Goal: Task Accomplishment & Management: Manage account settings

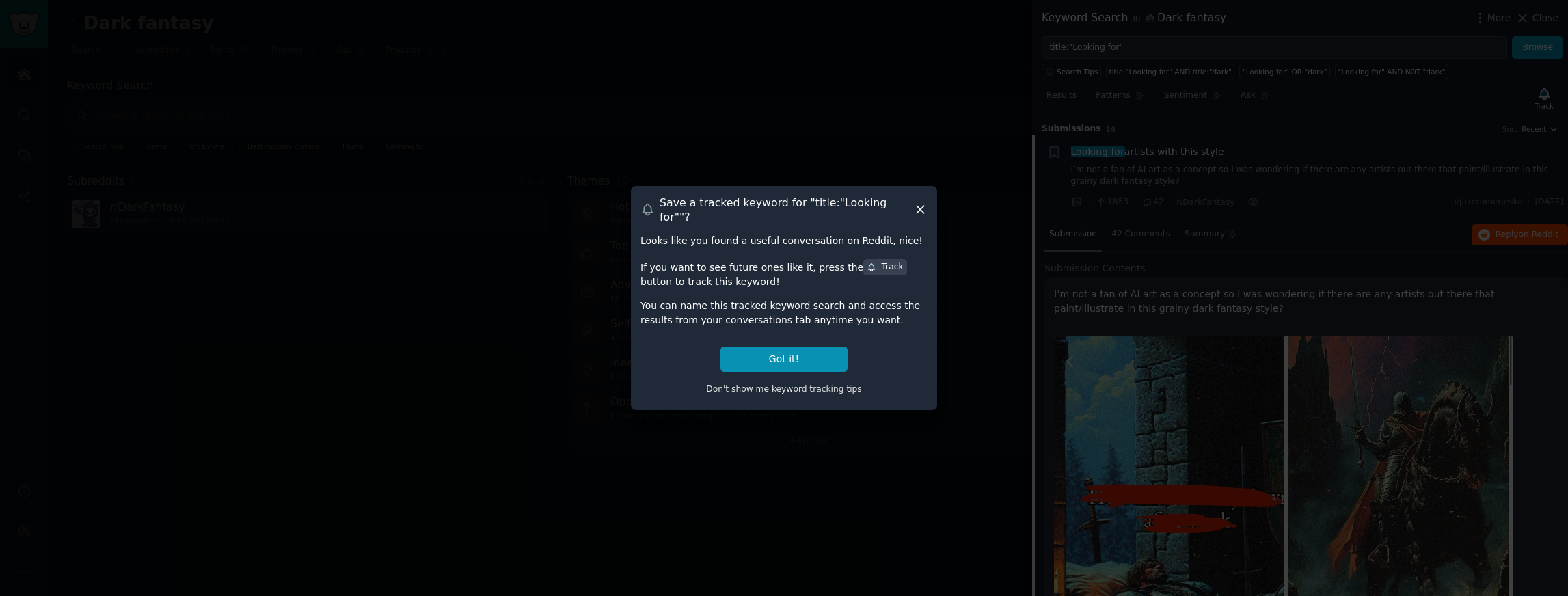
scroll to position [21, 0]
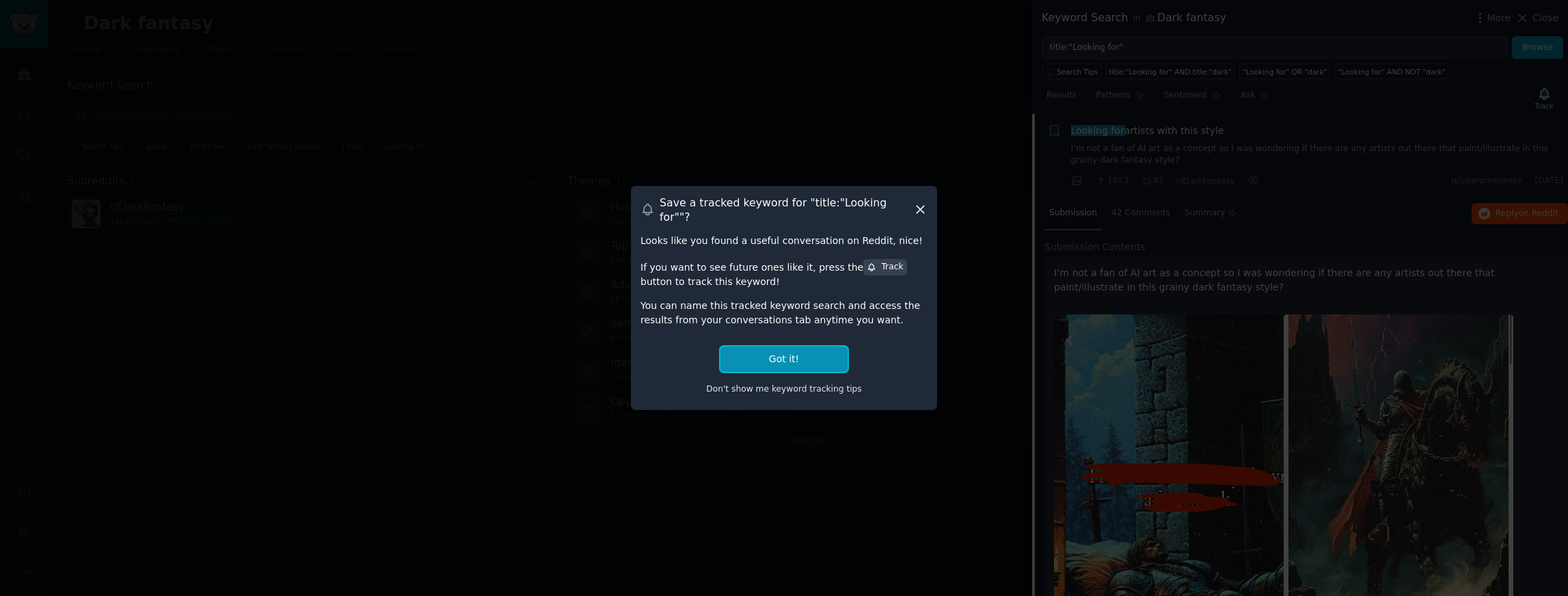
drag, startPoint x: 803, startPoint y: 359, endPoint x: 791, endPoint y: 342, distance: 20.8
click at [803, 356] on button "Got it!" at bounding box center [784, 359] width 127 height 25
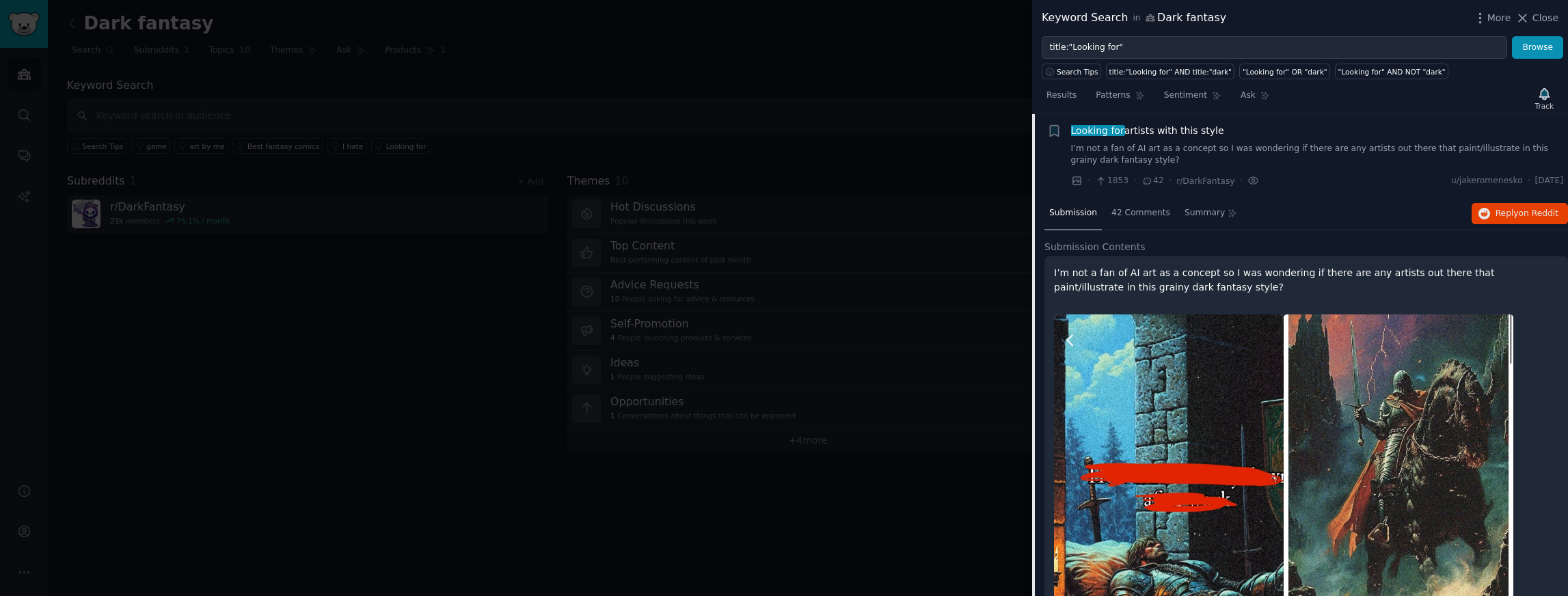
click at [1471, 134] on div "Looking for artists with this style" at bounding box center [1317, 131] width 493 height 15
click at [1151, 131] on span "Looking for artists with this style" at bounding box center [1147, 131] width 153 height 15
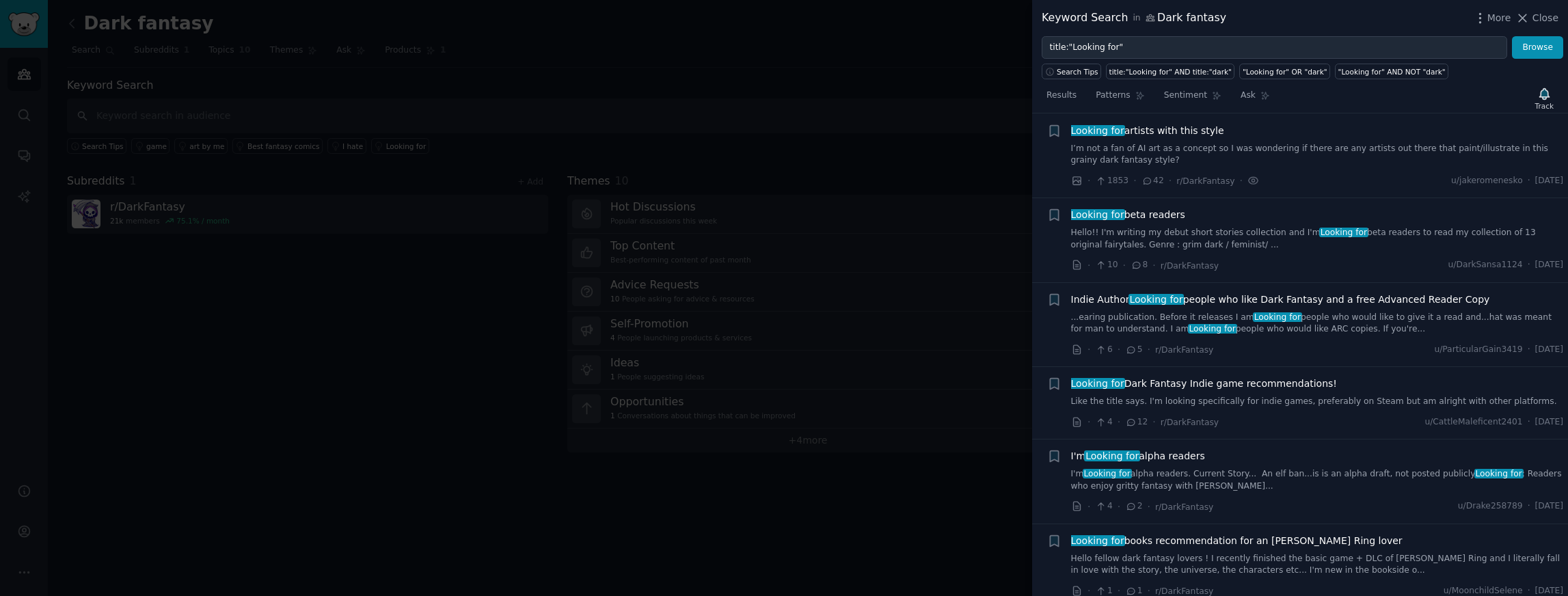
click at [842, 117] on div at bounding box center [784, 298] width 1568 height 596
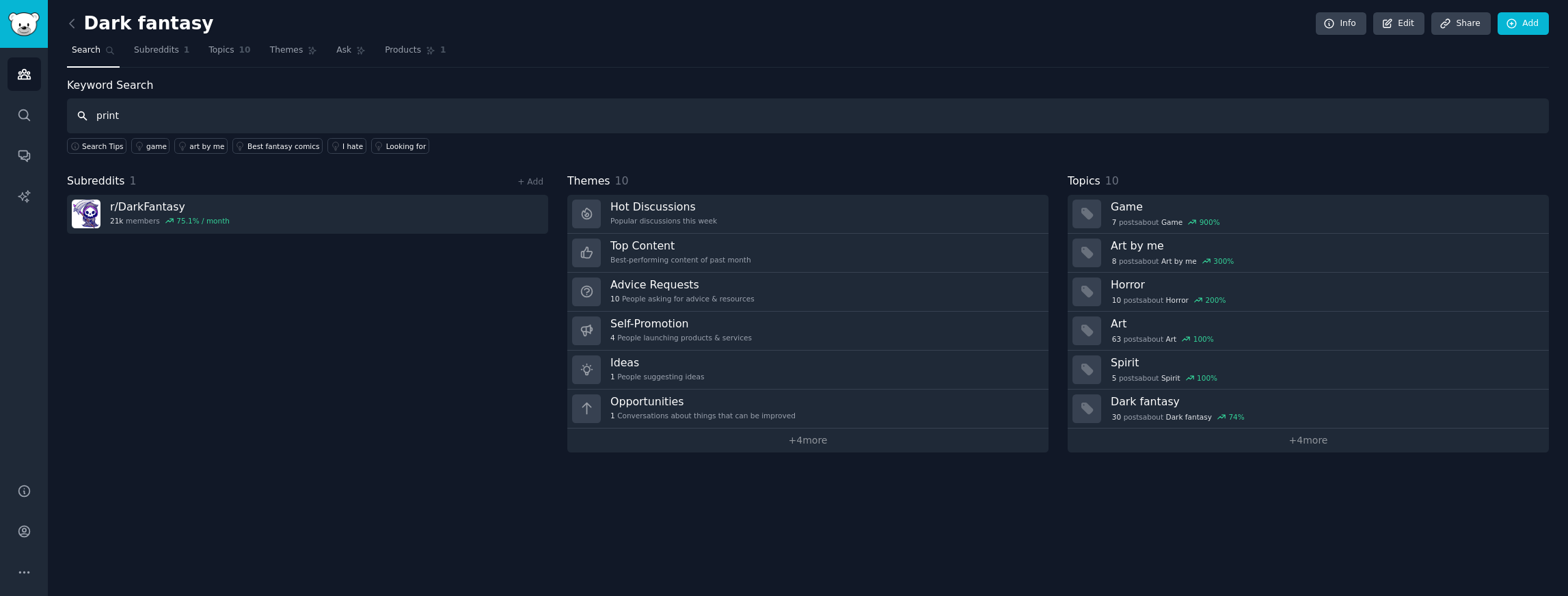
type input "print"
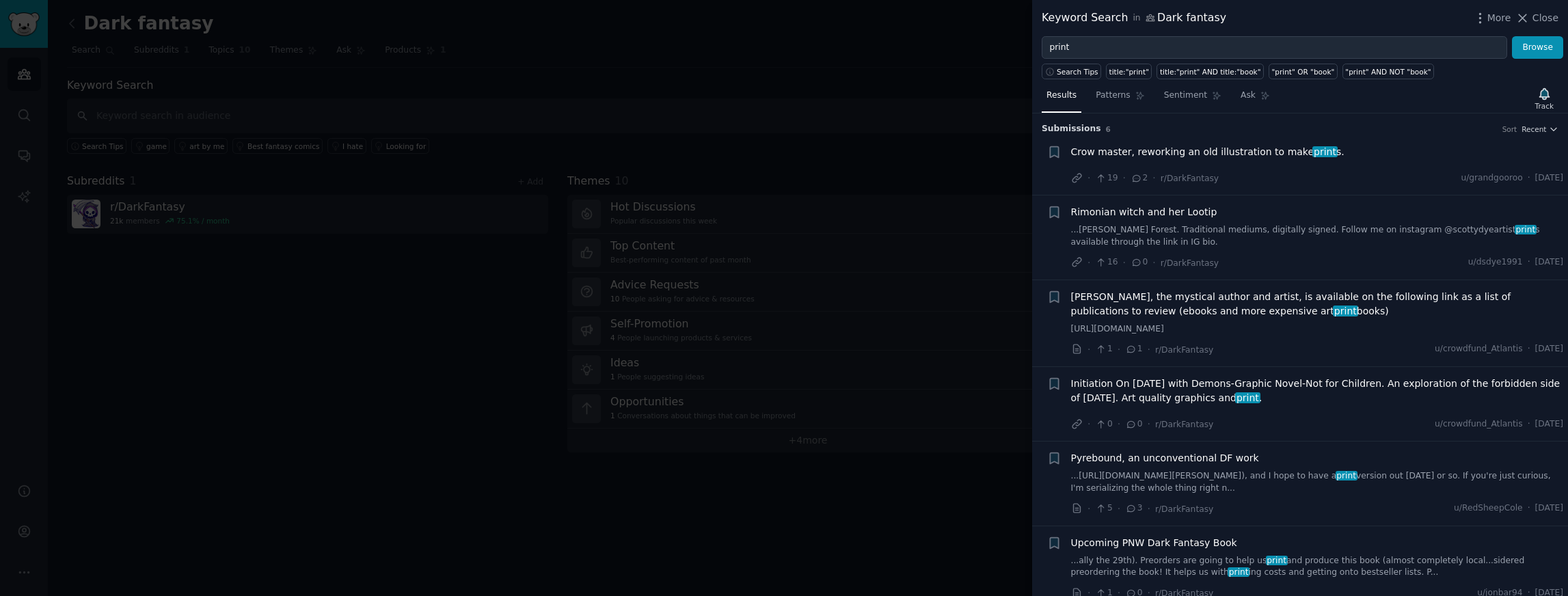
click at [1205, 152] on span "Crow master, reworking an old illustration to make print s." at bounding box center [1208, 152] width 273 height 15
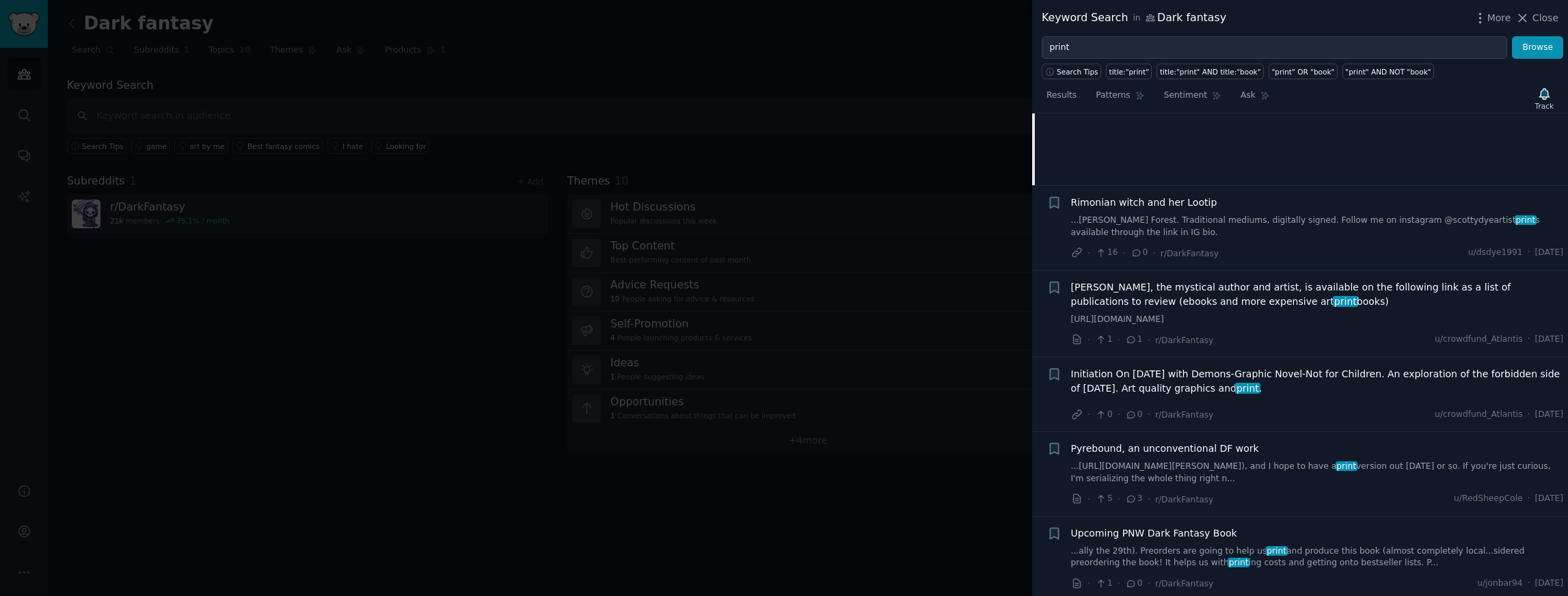
scroll to position [217, 0]
click at [434, 329] on div at bounding box center [784, 298] width 1568 height 596
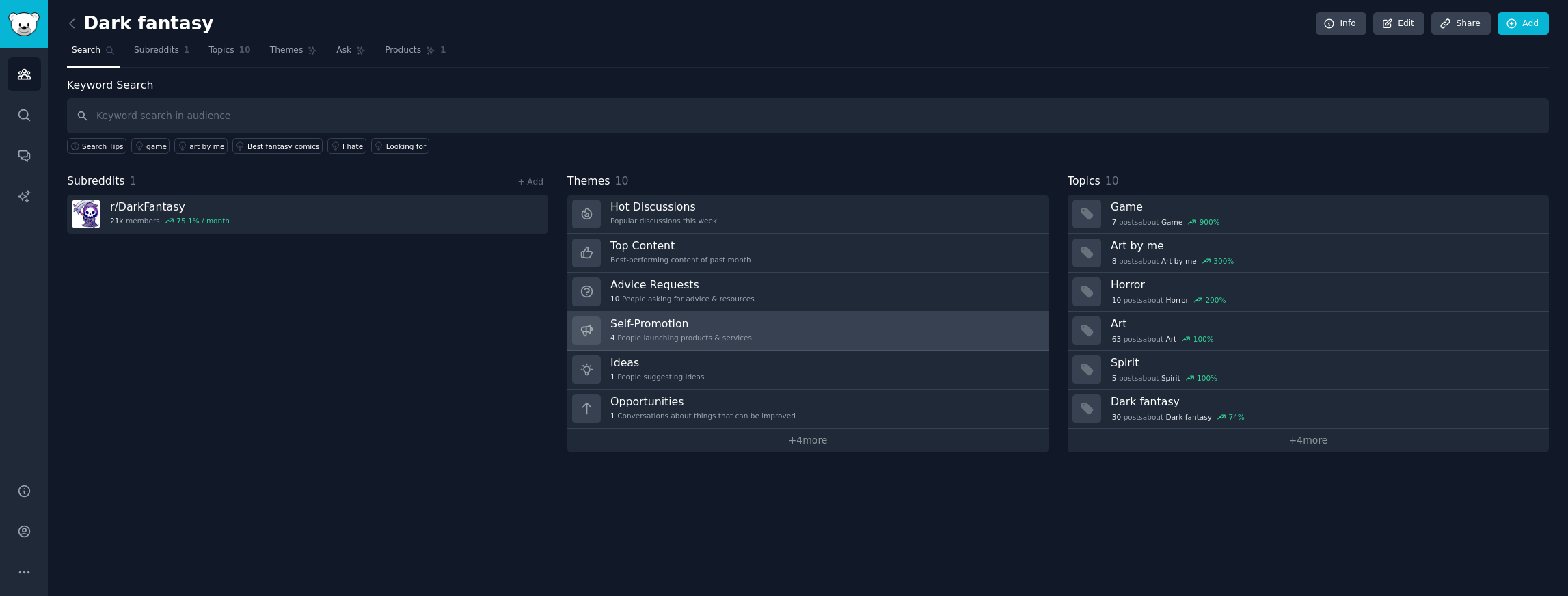
click at [638, 319] on h3 "Self-Promotion" at bounding box center [681, 323] width 141 height 15
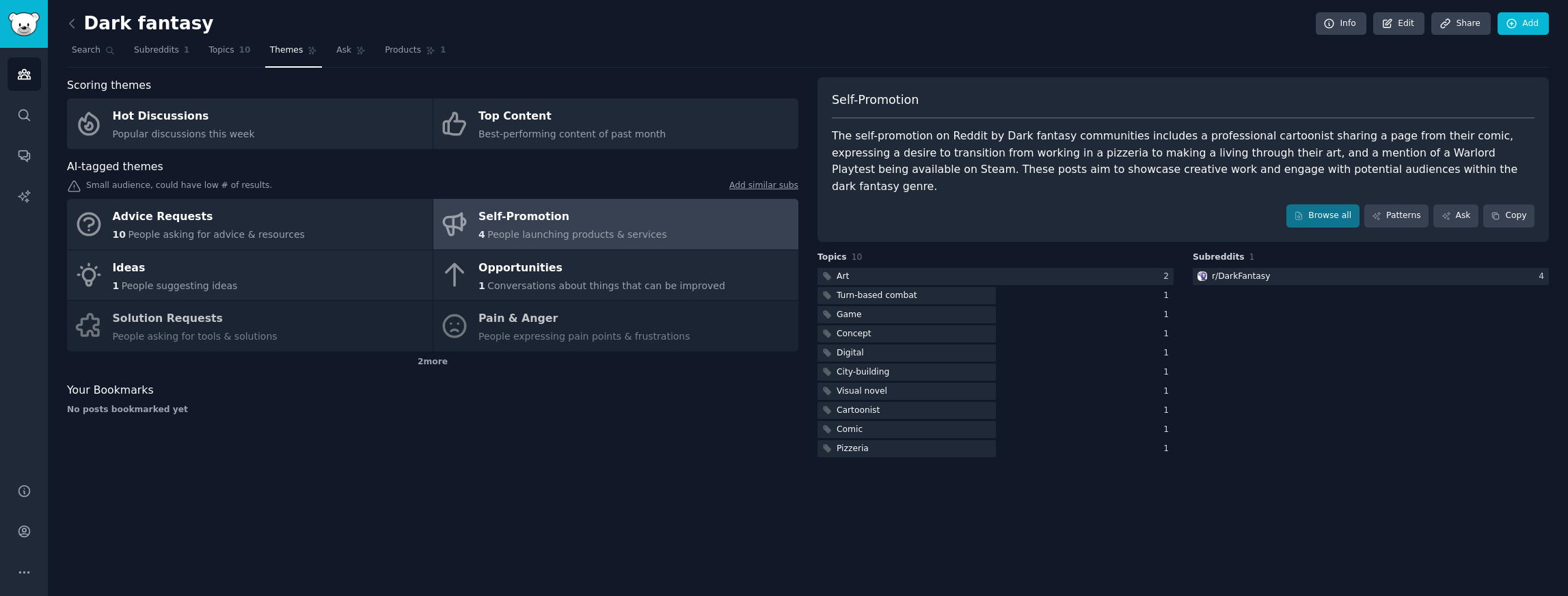
click at [621, 222] on div "Self-Promotion" at bounding box center [572, 218] width 188 height 21
click at [1017, 268] on div at bounding box center [995, 277] width 356 height 18
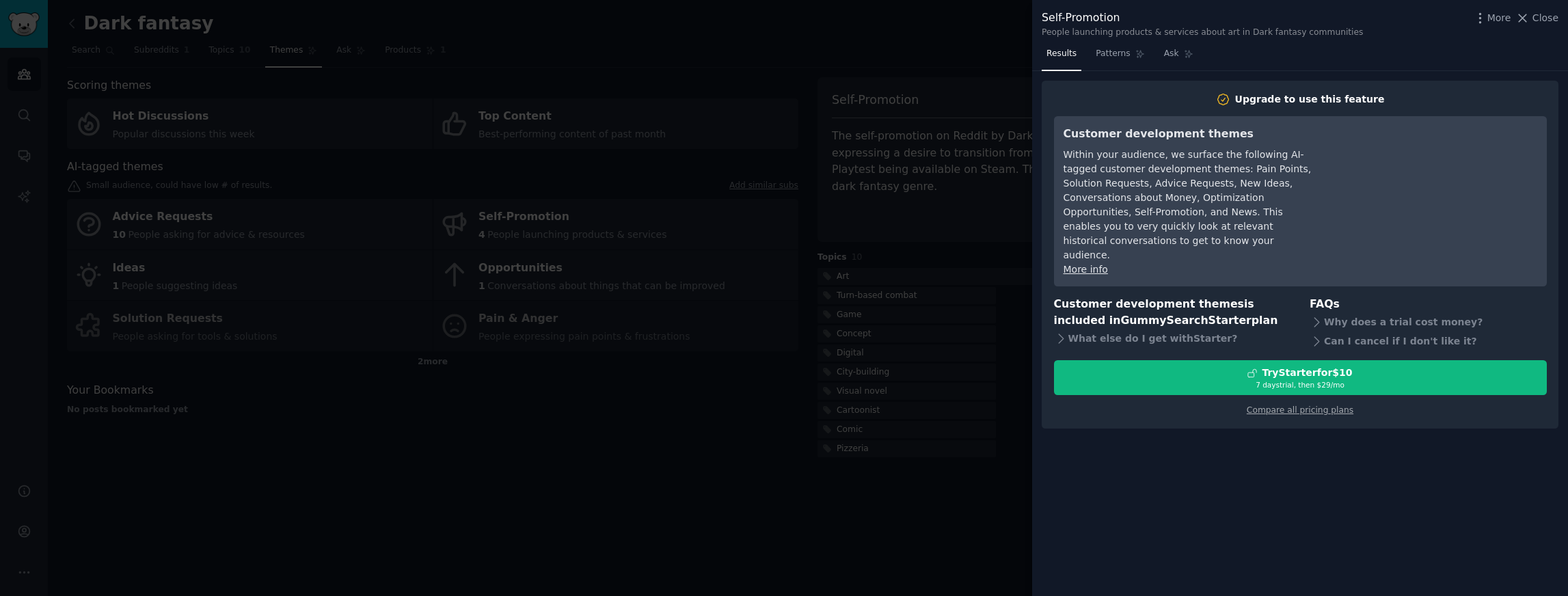
click at [869, 507] on div at bounding box center [784, 298] width 1568 height 596
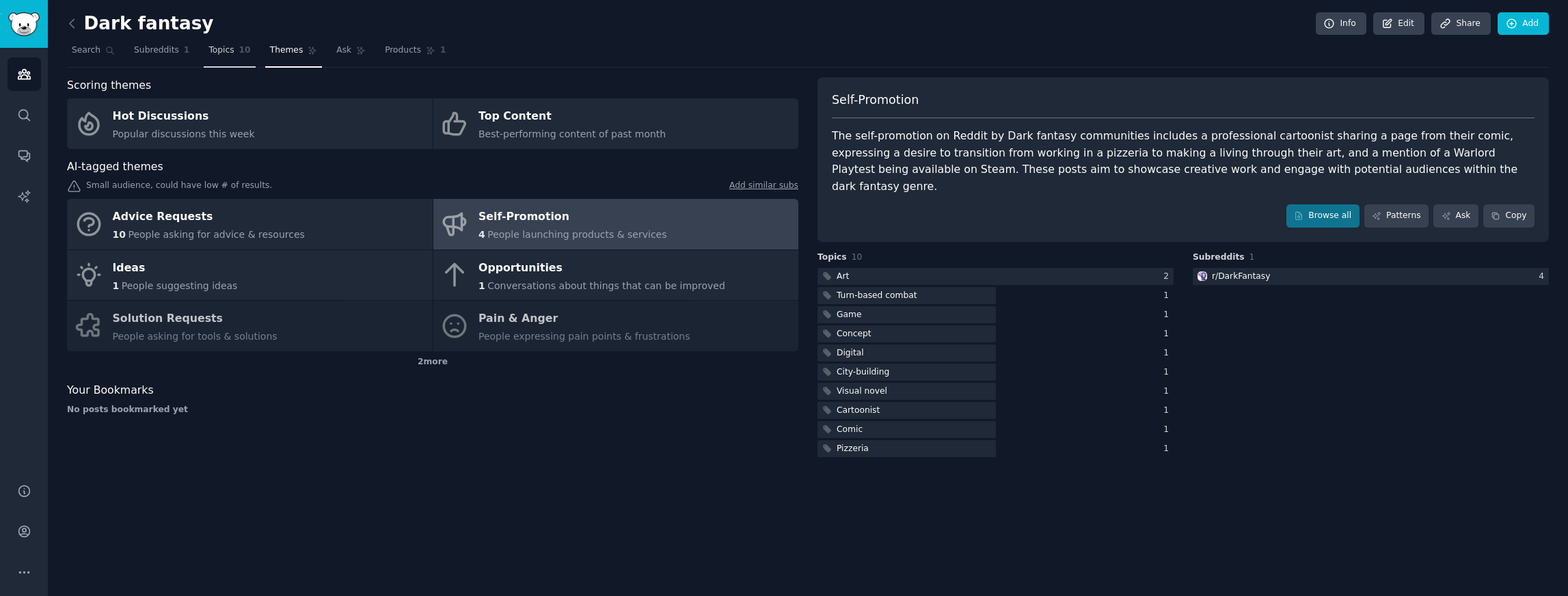
click at [223, 57] on link "Topics 10" at bounding box center [229, 54] width 52 height 28
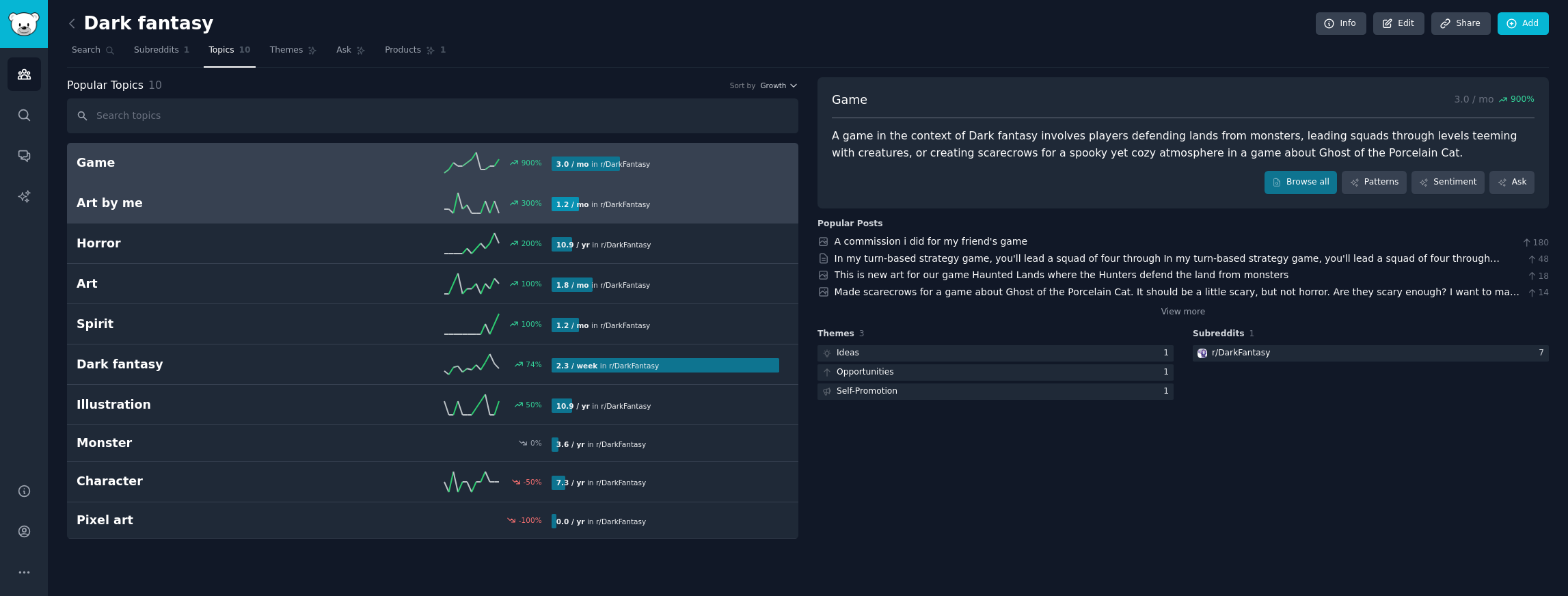
click at [356, 208] on div "300 %" at bounding box center [432, 203] width 237 height 20
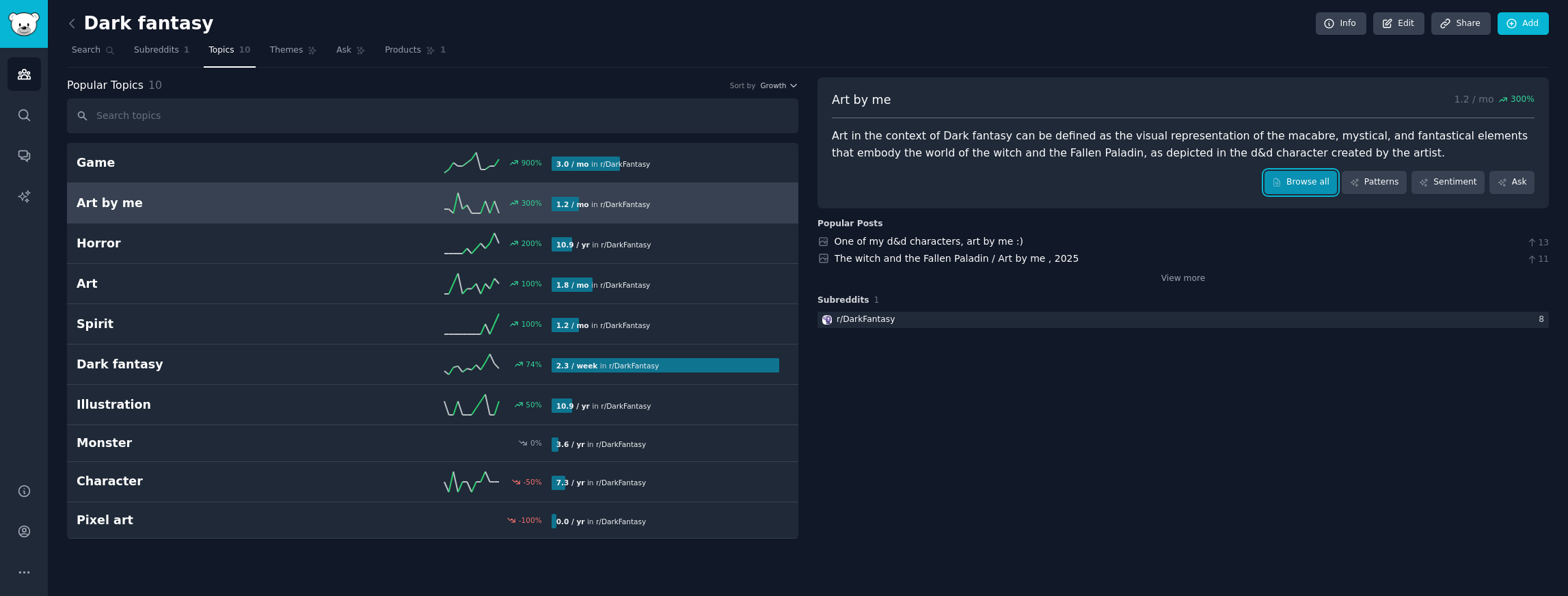
click at [1309, 179] on link "Browse all" at bounding box center [1301, 182] width 73 height 23
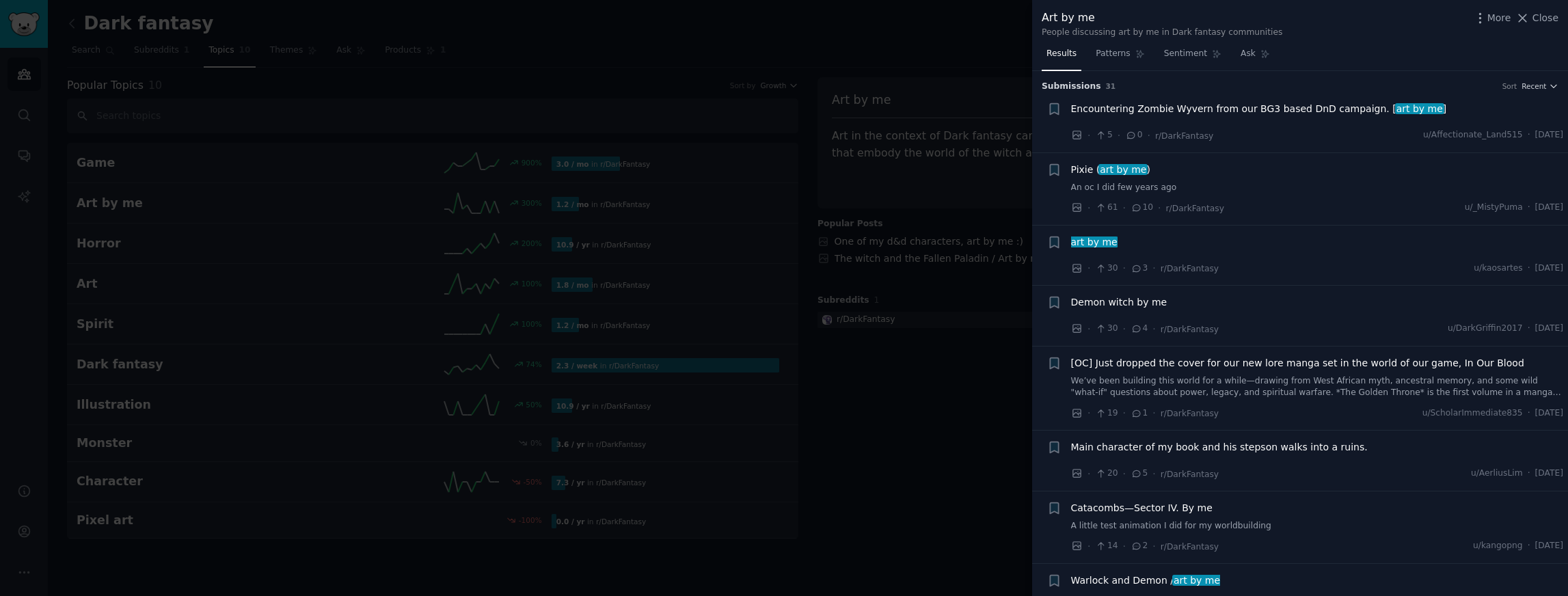
click at [941, 33] on div at bounding box center [784, 298] width 1568 height 596
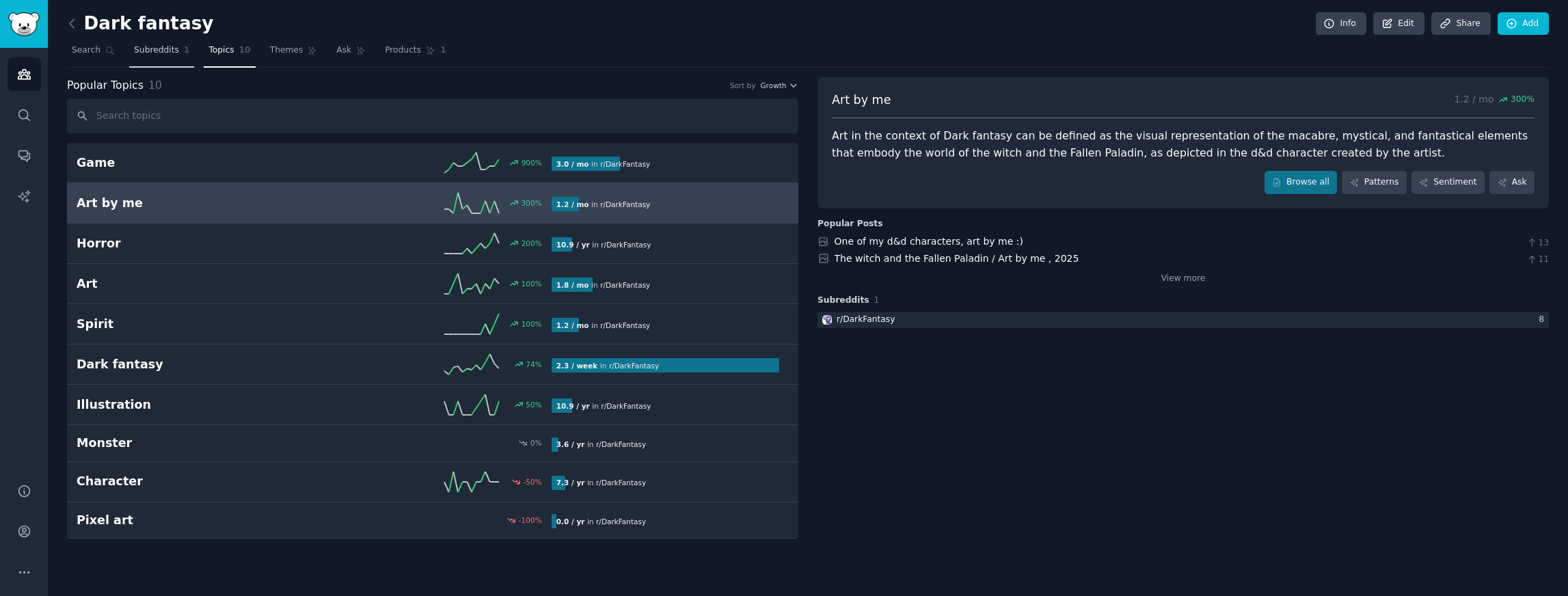
click at [156, 52] on span "Subreddits" at bounding box center [156, 51] width 45 height 13
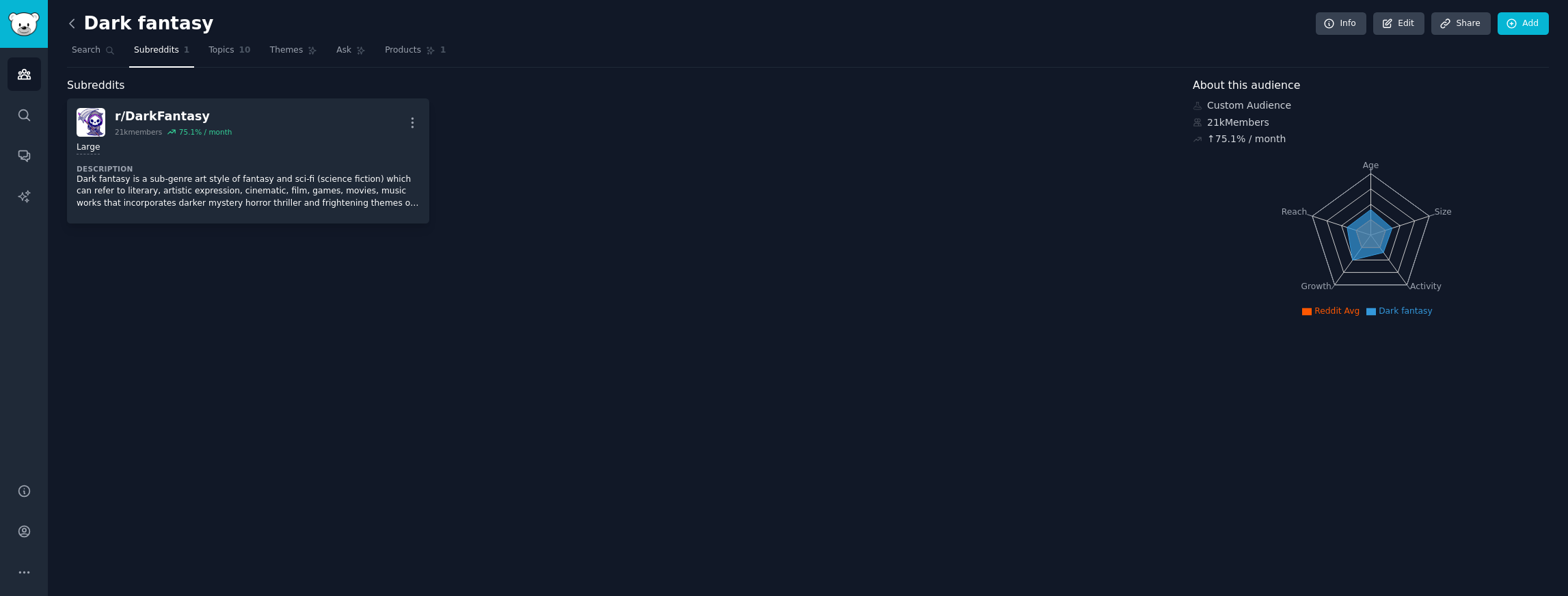
click at [78, 25] on icon at bounding box center [72, 23] width 15 height 15
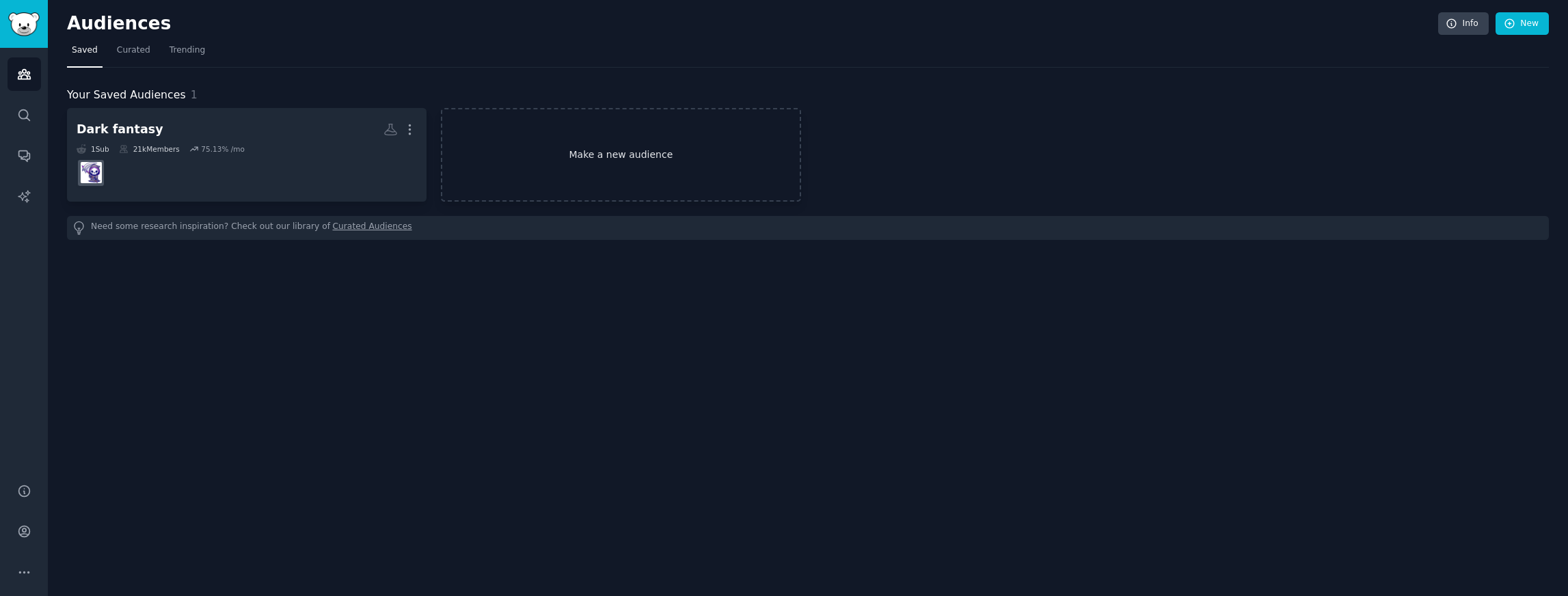
click at [523, 138] on link "Make a new audience" at bounding box center [621, 155] width 360 height 94
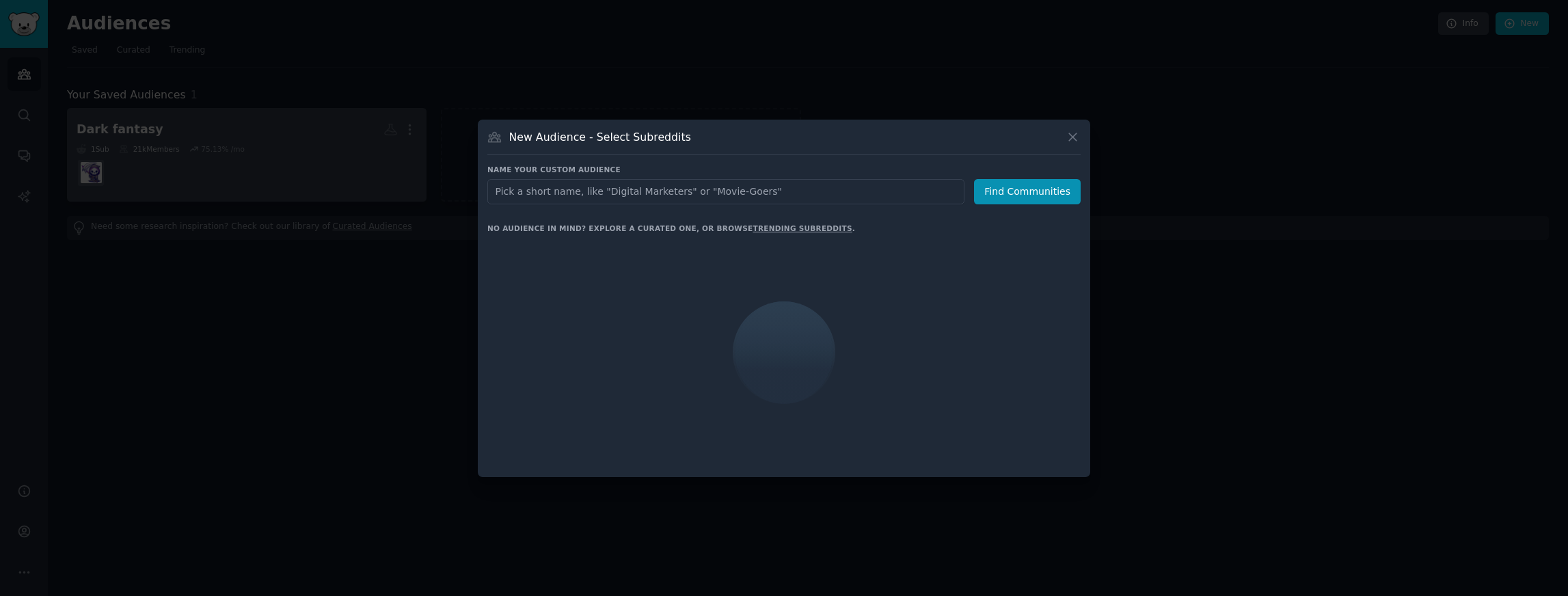
click at [364, 120] on div at bounding box center [784, 298] width 1568 height 596
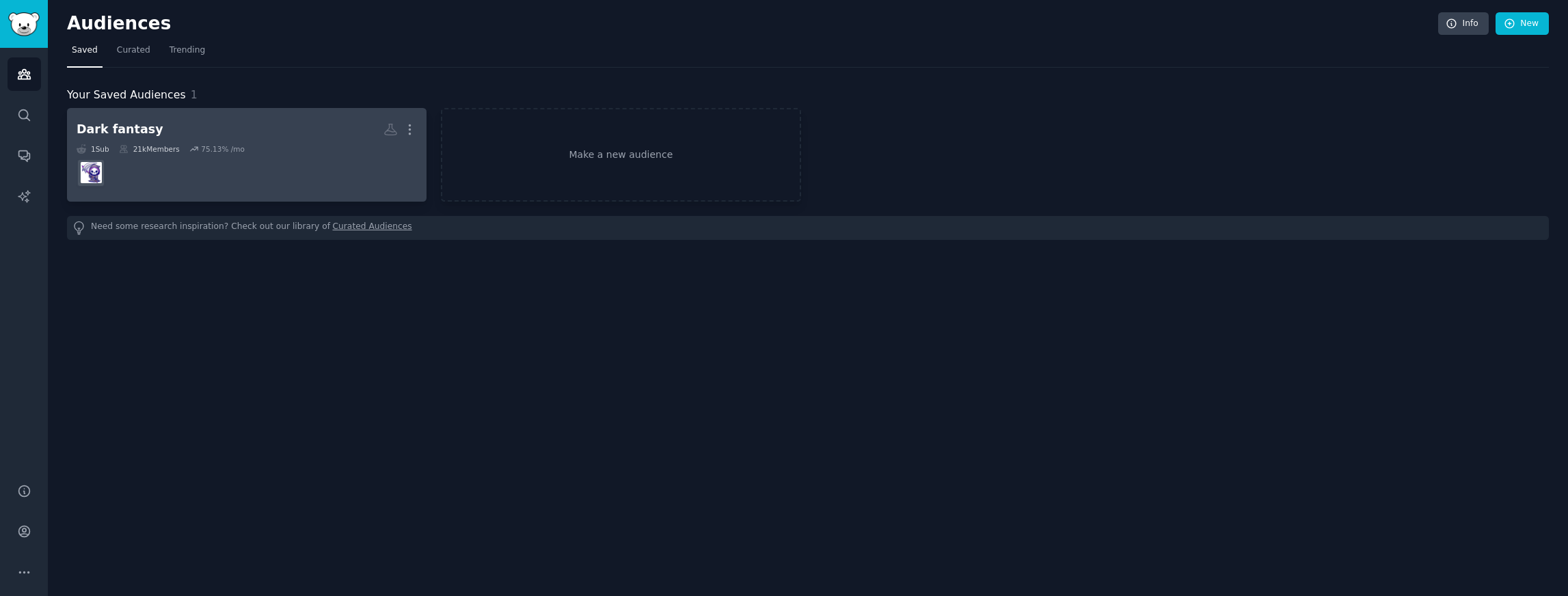
click at [292, 136] on h2 "Dark fantasy More" at bounding box center [246, 130] width 341 height 24
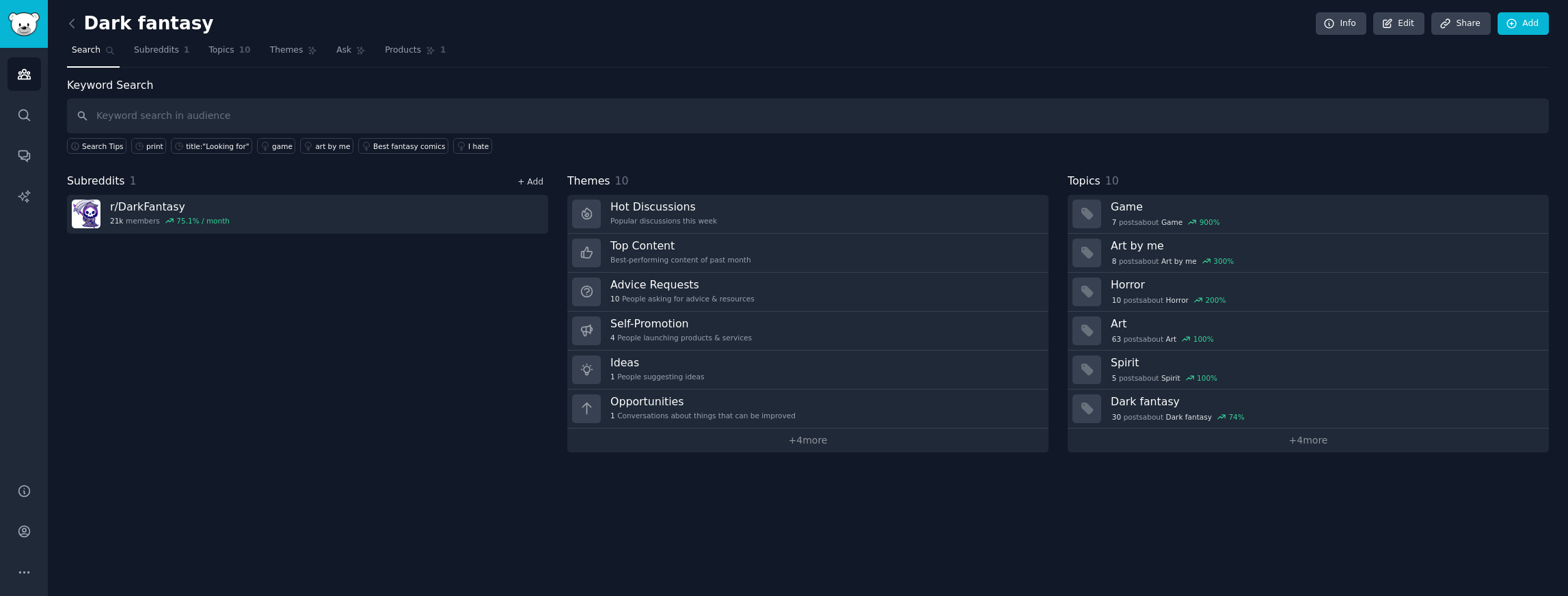
click at [533, 179] on link "+ Add" at bounding box center [530, 181] width 26 height 10
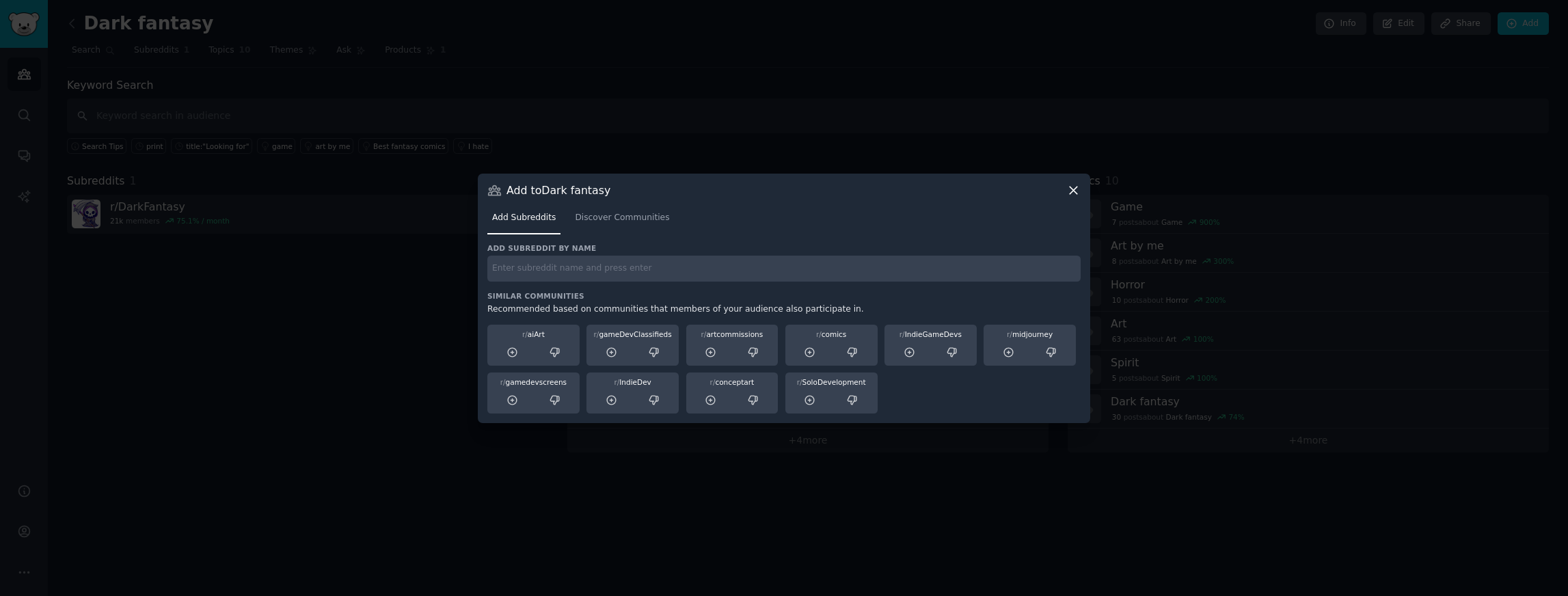
click at [556, 266] on input "text" at bounding box center [784, 268] width 593 height 26
type input "darkfantasy"
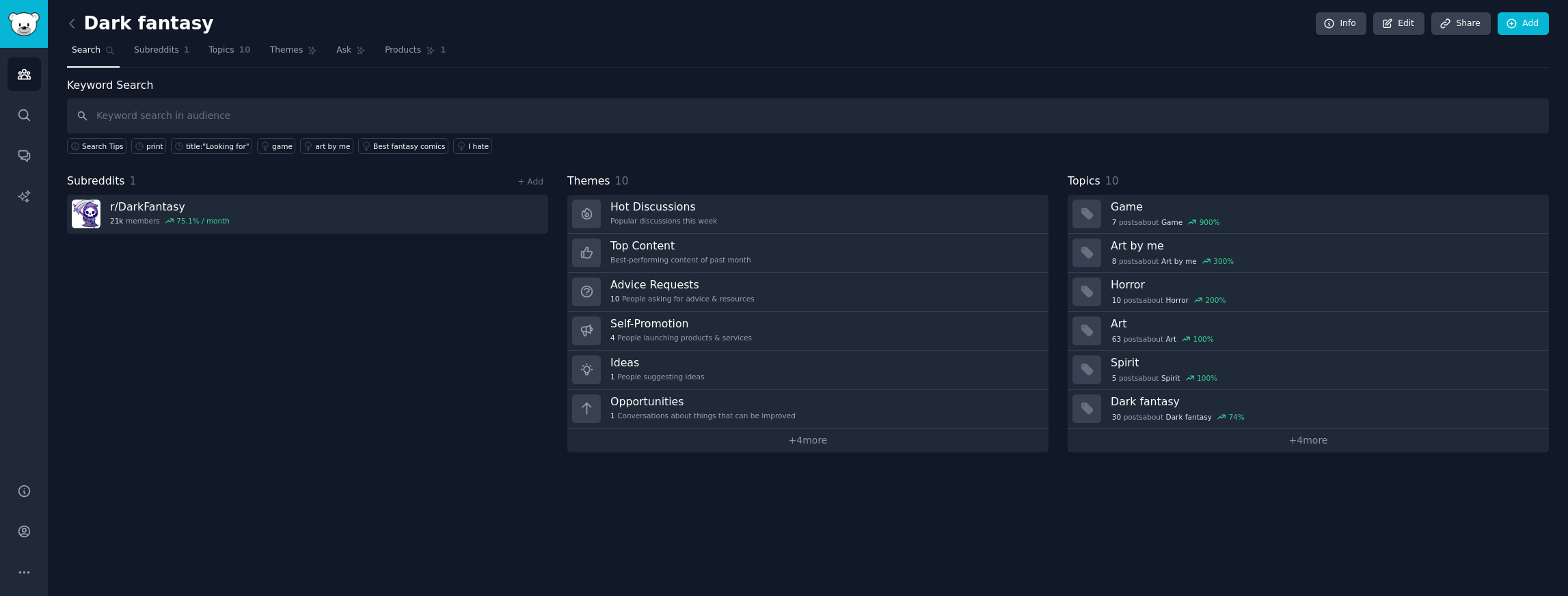
click at [523, 173] on div "Subreddits 1 + Add" at bounding box center [307, 181] width 481 height 18
click at [532, 182] on link "+ Add" at bounding box center [530, 181] width 26 height 10
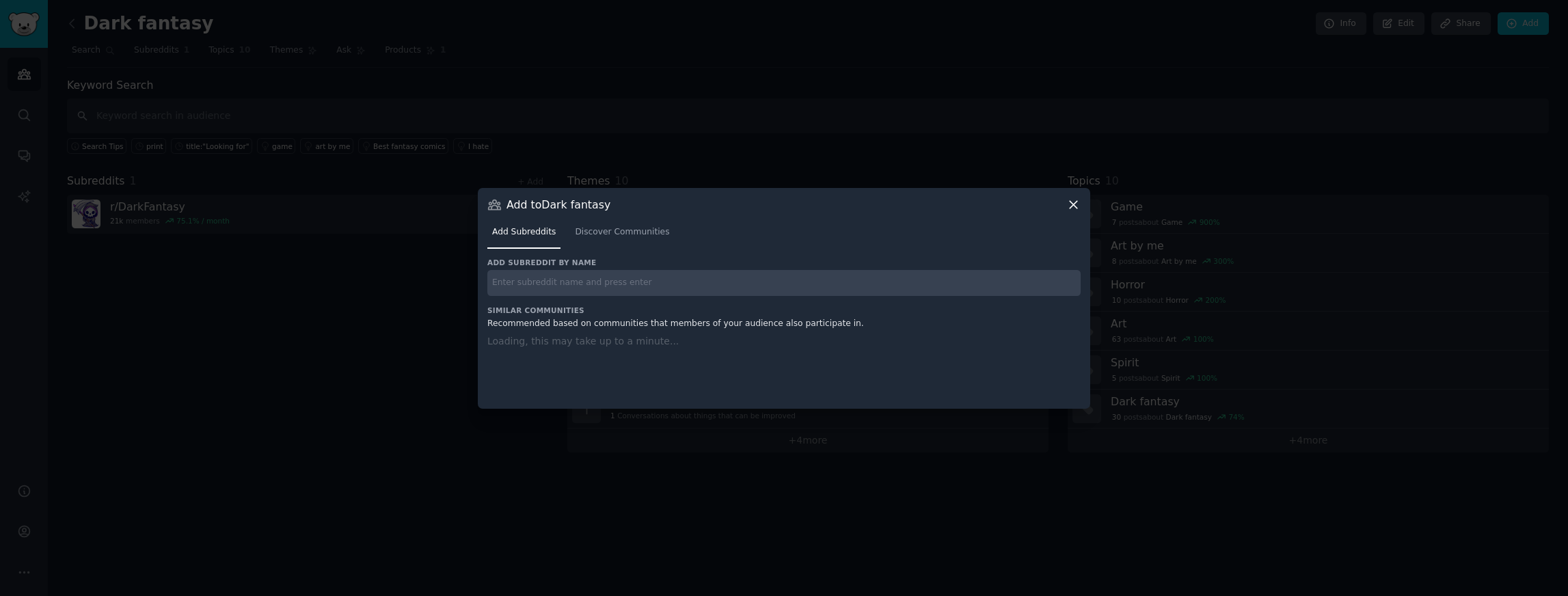
click at [637, 267] on div "Add subreddit by name" at bounding box center [784, 276] width 593 height 38
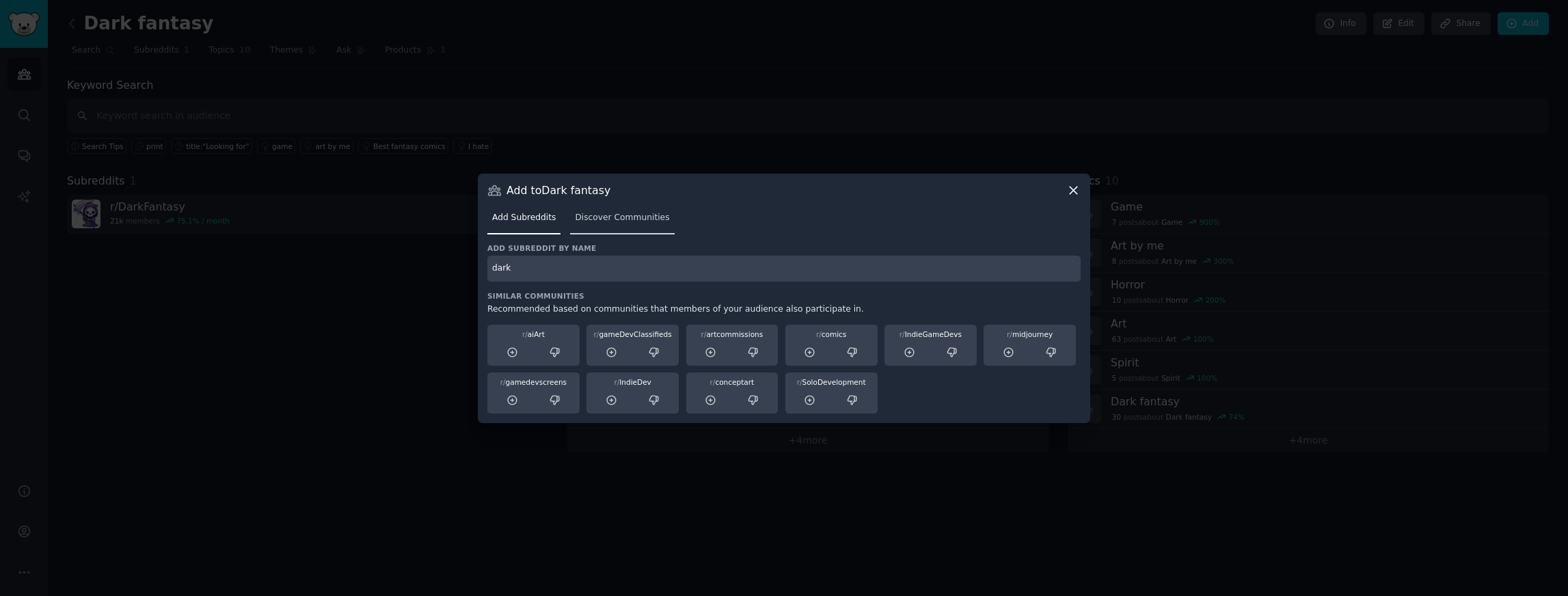
type input "dark"
click at [603, 221] on span "Discover Communities" at bounding box center [622, 218] width 95 height 13
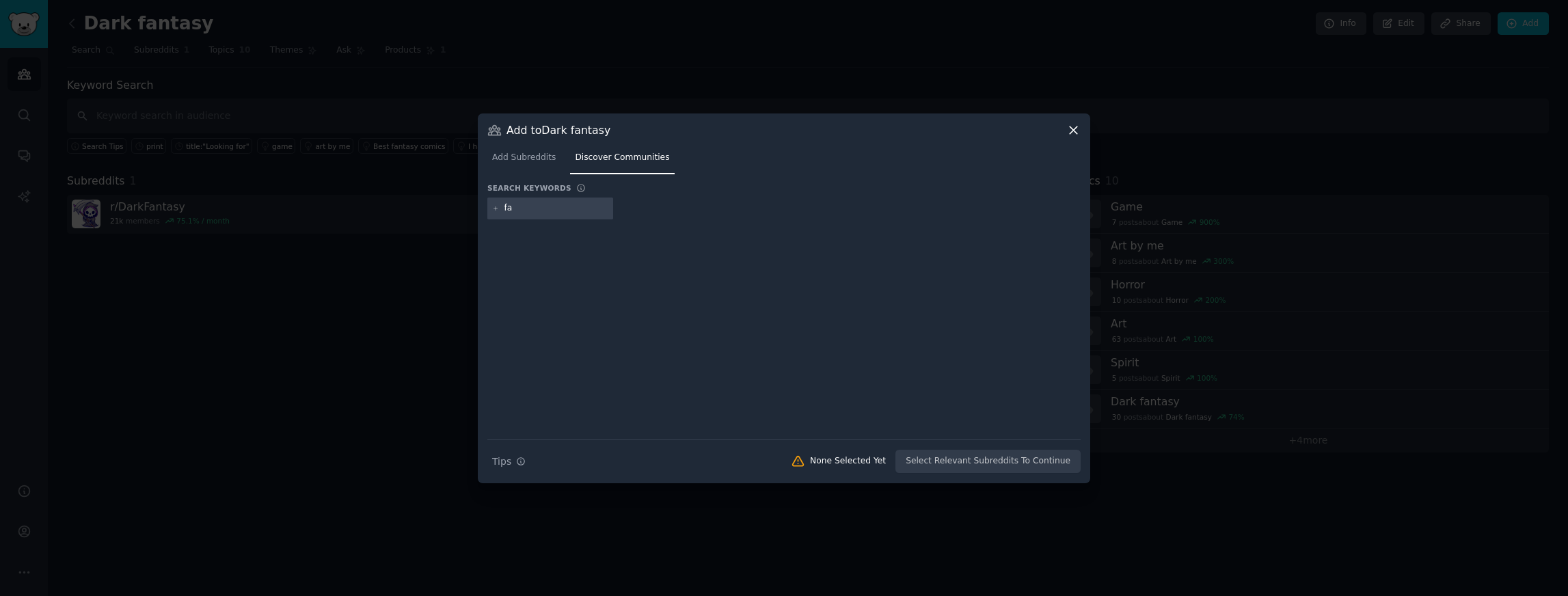
type input "f"
type input "dark fantasy"
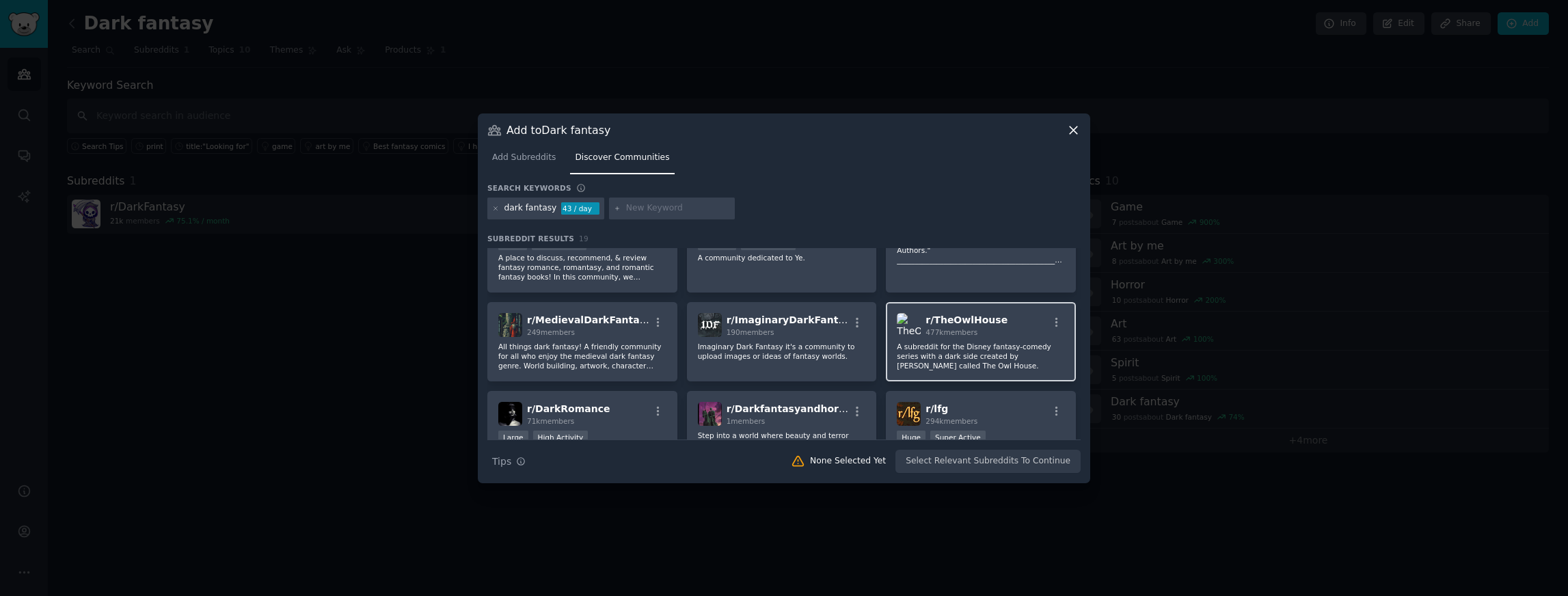
scroll to position [166, 0]
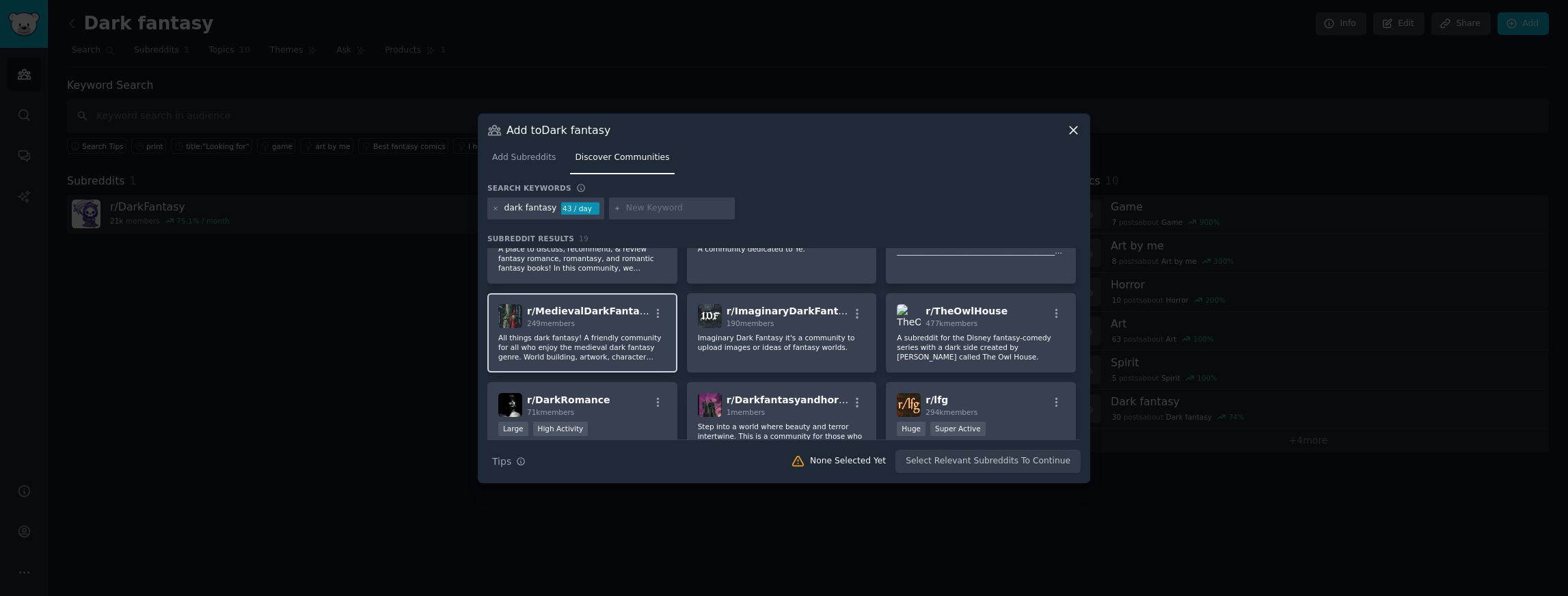
click at [598, 330] on div "r/ MedievalDarkFantasy 249 members All things dark fantasy! A friendly communit…" at bounding box center [583, 333] width 190 height 79
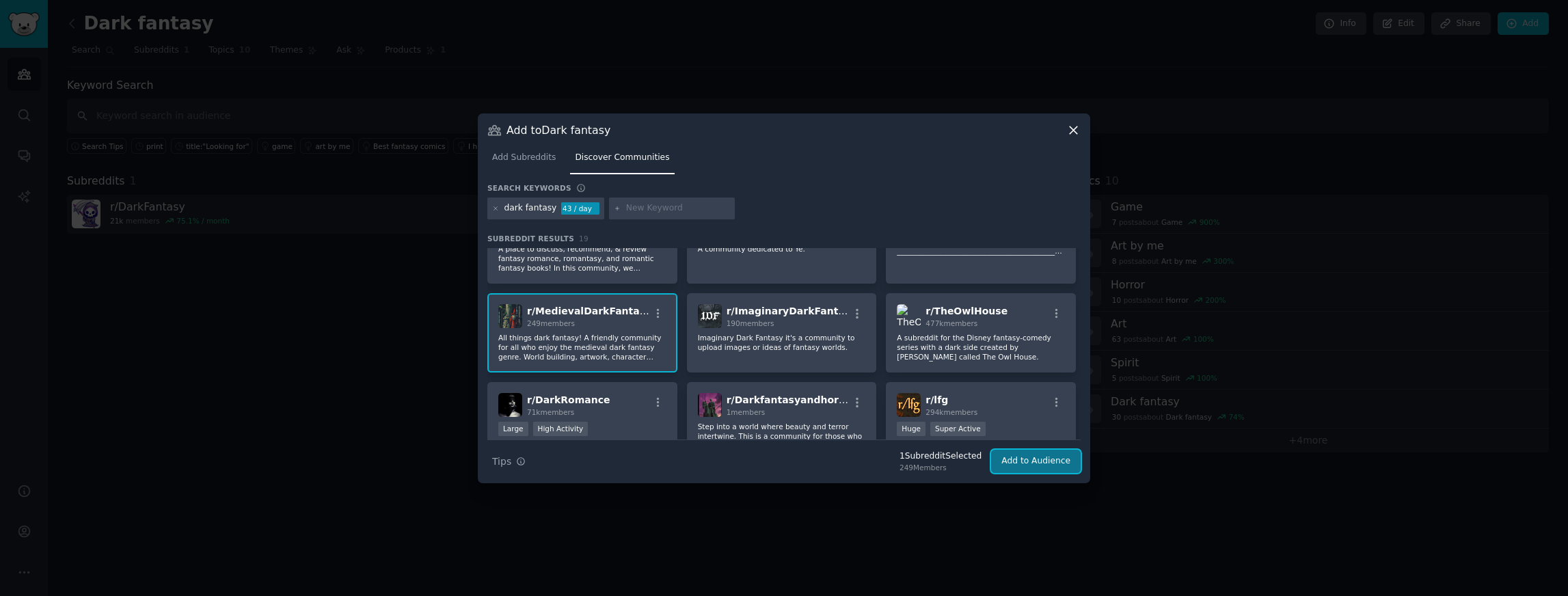
click at [1033, 455] on button "Add to Audience" at bounding box center [1036, 461] width 90 height 23
